Goal: Use online tool/utility: Utilize a website feature to perform a specific function

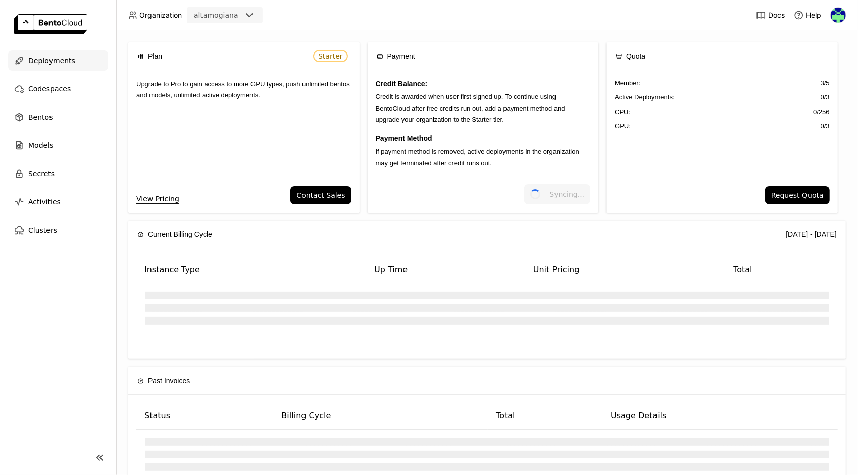
click at [44, 58] on span "Deployments" at bounding box center [51, 61] width 47 height 12
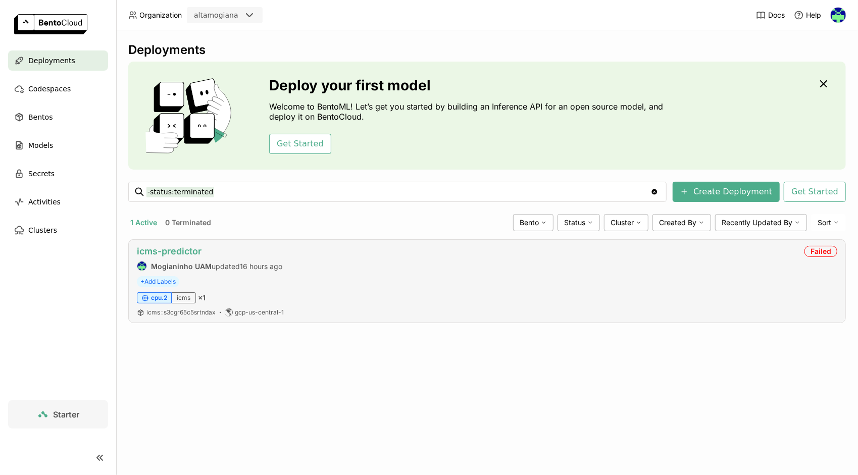
click at [154, 250] on link "icms-predictor" at bounding box center [169, 251] width 65 height 11
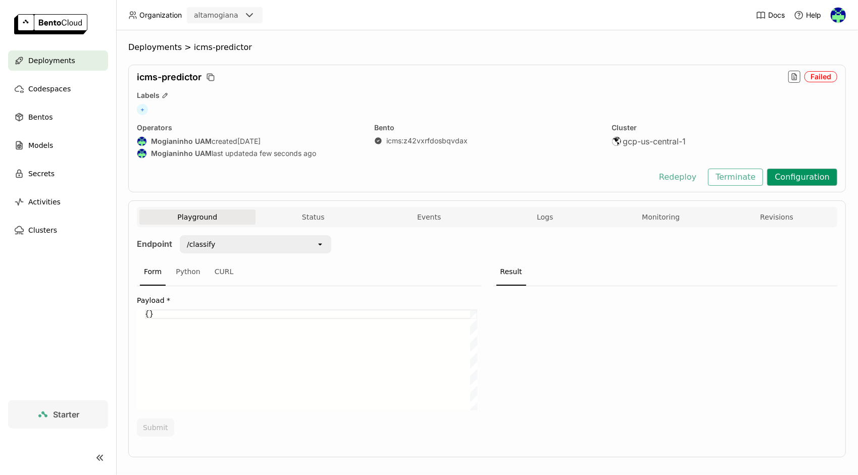
click at [781, 174] on button "Configuration" at bounding box center [802, 177] width 70 height 17
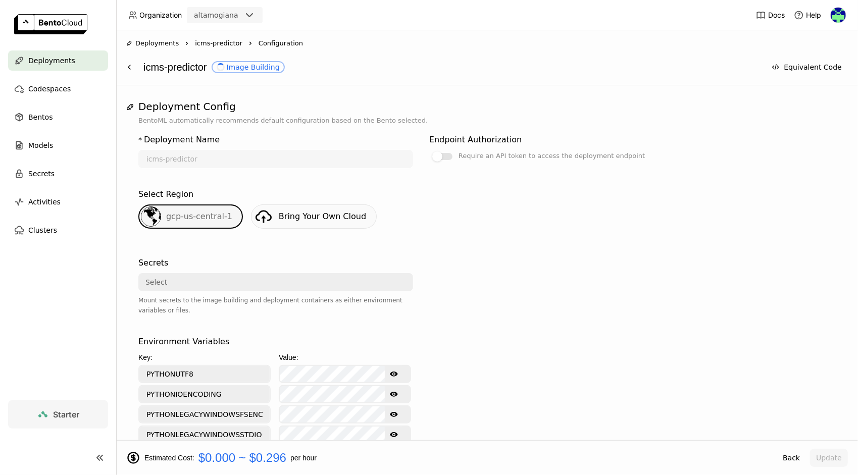
scroll to position [353, 0]
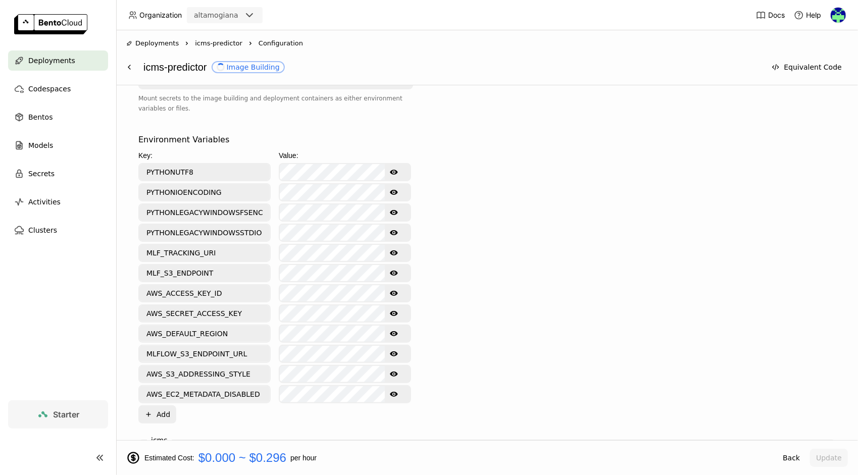
click at [396, 293] on icon "Show password text" at bounding box center [394, 293] width 8 height 5
click at [479, 286] on div "Environment Variables Key: Value: PYTHONUTF8 Show password text PYTHONIOENCODIN…" at bounding box center [486, 279] width 697 height 290
click at [396, 313] on icon "Show password text" at bounding box center [394, 313] width 8 height 5
click at [459, 302] on div "Environment Variables Key: Value: PYTHONUTF8 Show password text PYTHONIOENCODIN…" at bounding box center [486, 279] width 697 height 290
click at [844, 457] on button "Update" at bounding box center [829, 458] width 38 height 18
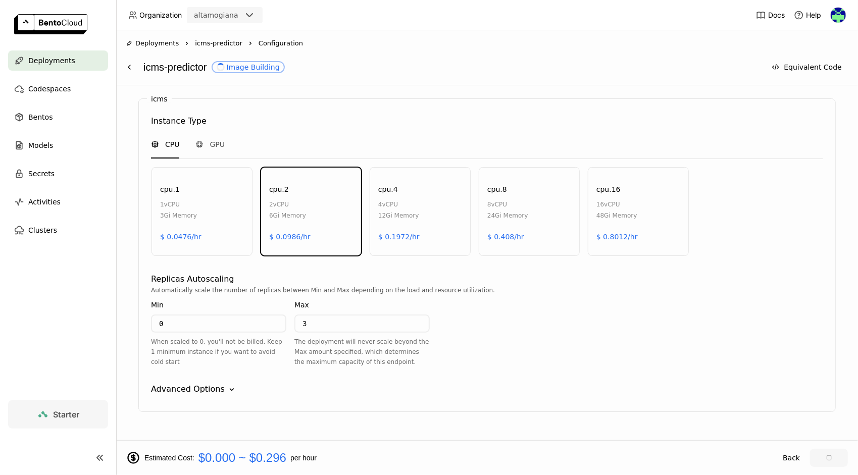
scroll to position [715, 0]
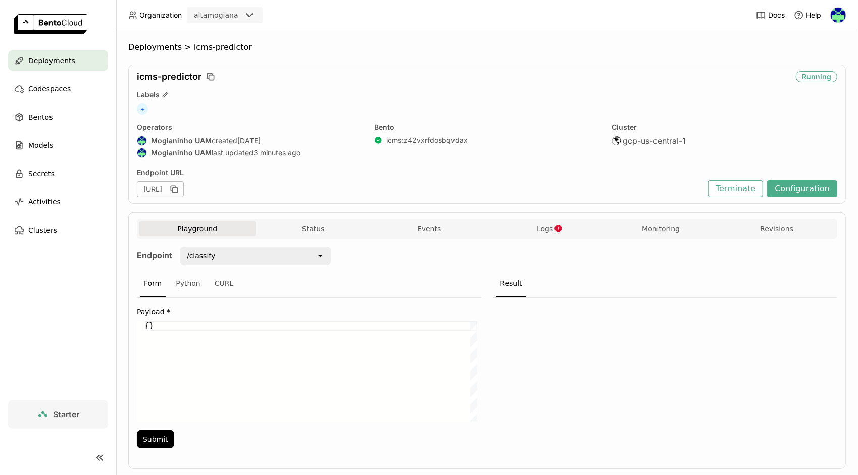
click at [217, 333] on div "{}" at bounding box center [311, 371] width 332 height 101
paste textarea ""DSC_SERVICO": "AQUISIÇÃO DE MATERIAIS PARA PAVIMENTAÇÃO DA 2ª ETAPA DO TRECHO …"
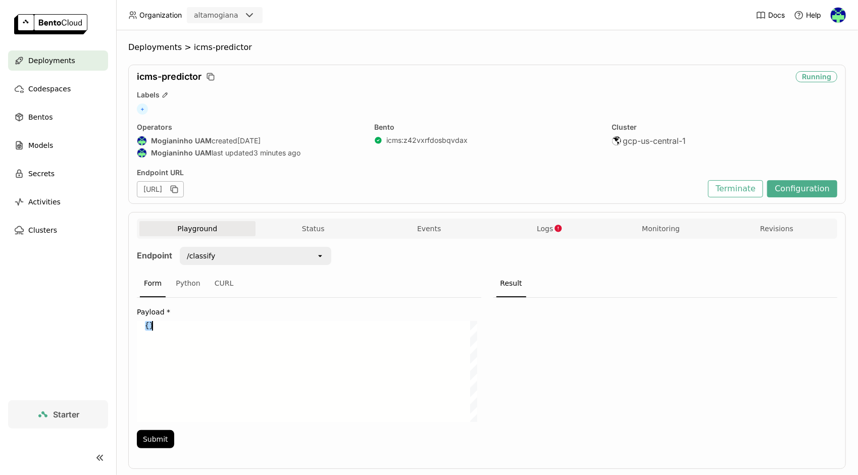
type textarea ""DSC_SERVICO": "AQUISIÇÃO DE MATERIAIS PARA PAVIMENTAÇÃO DA 2ª ETAPA DO TRECHO …"
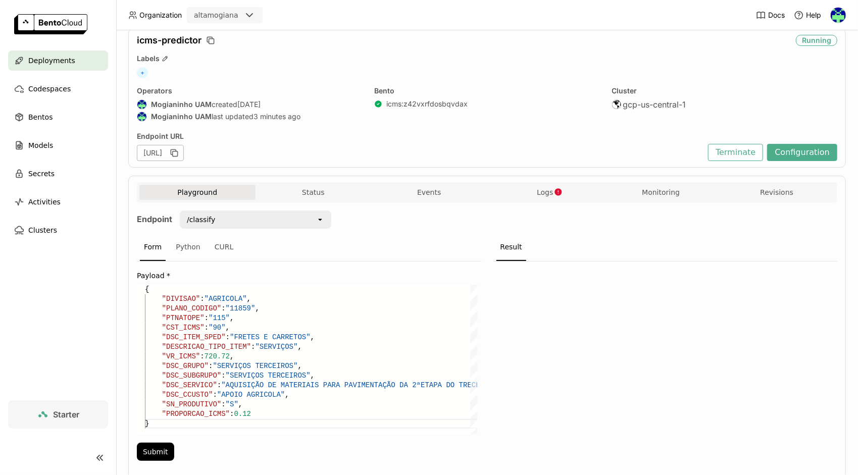
scroll to position [69, 0]
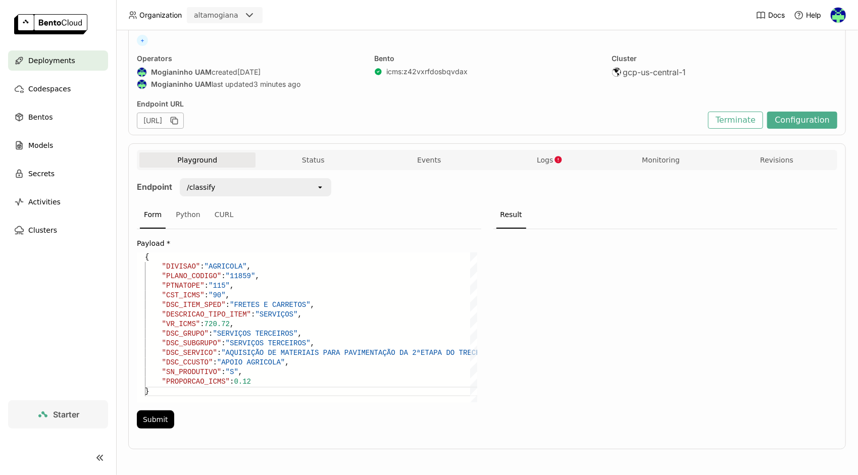
click at [135, 426] on div "Playground Status Events Logs Monitoring Revisions Endpoint /classify open Form…" at bounding box center [486, 296] width 717 height 306
click at [156, 415] on button "Submit" at bounding box center [155, 419] width 37 height 18
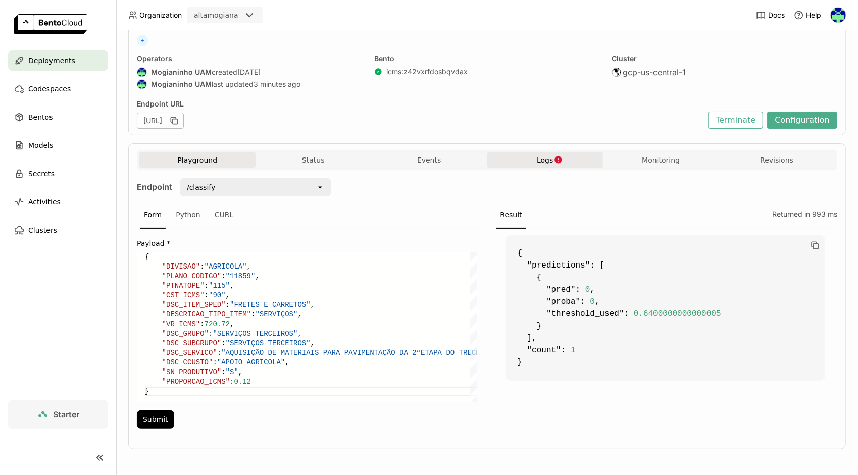
click at [547, 152] on button "Logs" at bounding box center [545, 159] width 116 height 15
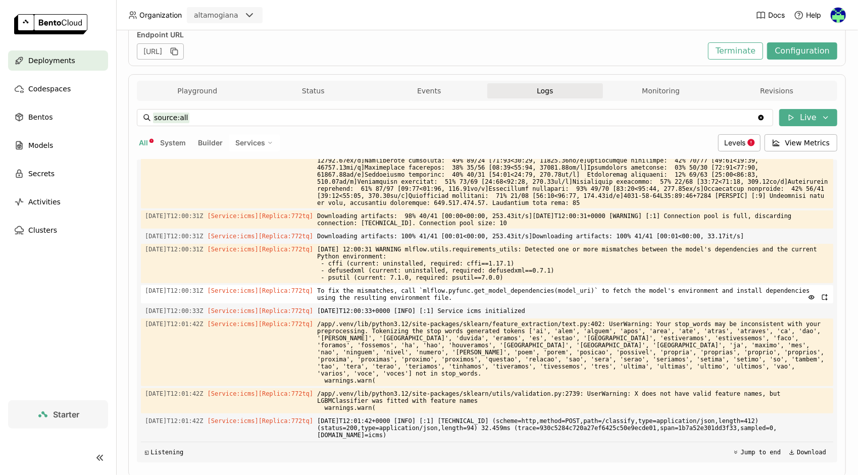
scroll to position [166, 0]
